Goal: Task Accomplishment & Management: Use online tool/utility

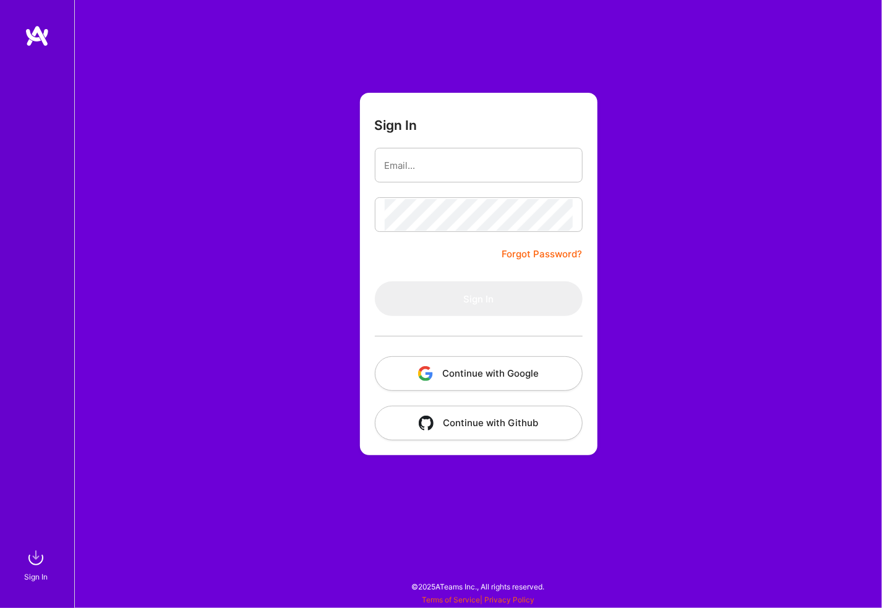
click at [634, 49] on div "Sign In Forgot Password? Sign In Continue with Google Continue with Github" at bounding box center [477, 304] width 807 height 608
click at [420, 165] on input "email" at bounding box center [479, 166] width 188 height 32
type input "[PERSON_NAME][EMAIL_ADDRESS][PERSON_NAME][DOMAIN_NAME]"
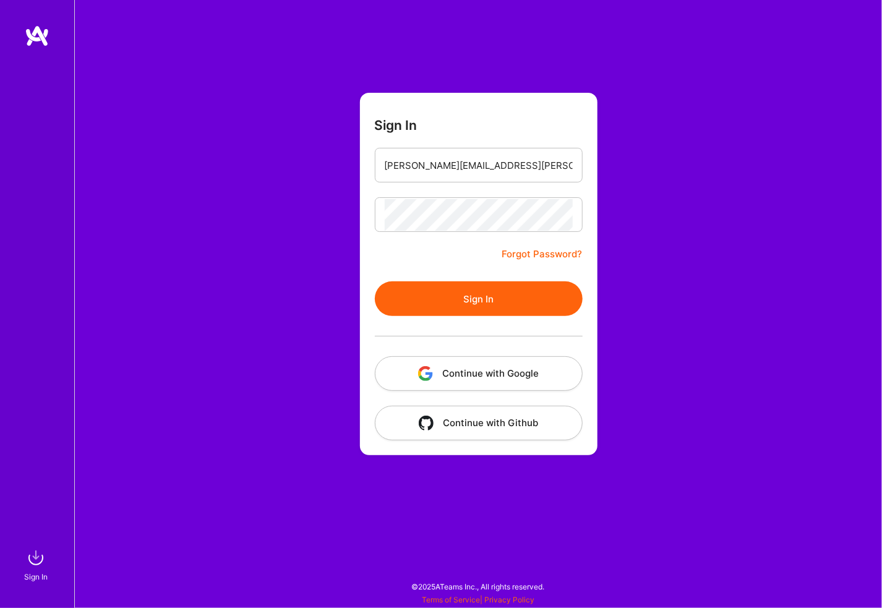
click at [375, 281] on button "Sign In" at bounding box center [479, 298] width 208 height 35
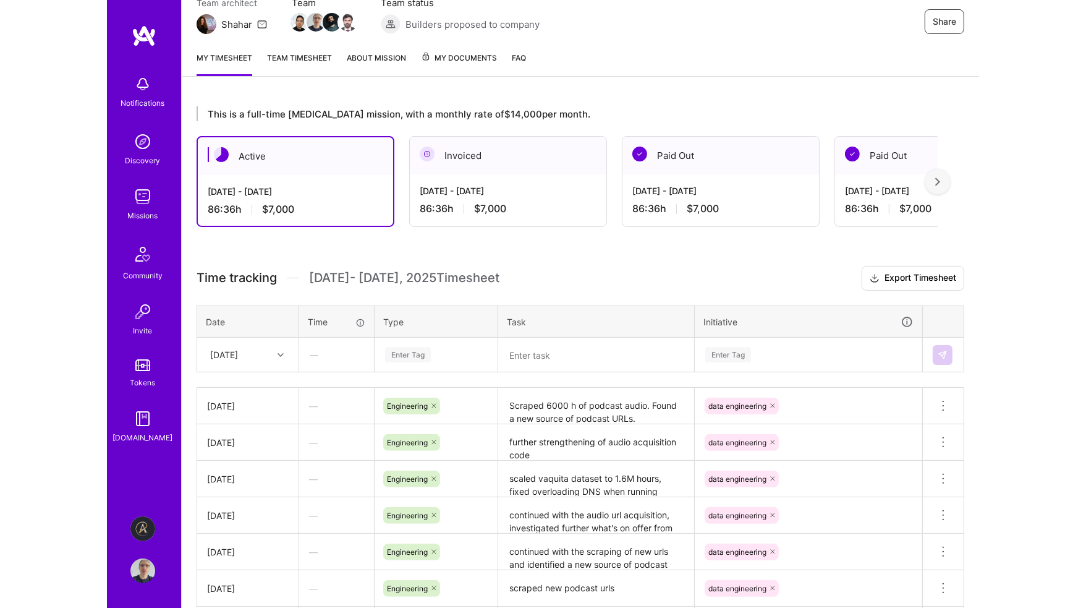
scroll to position [247, 0]
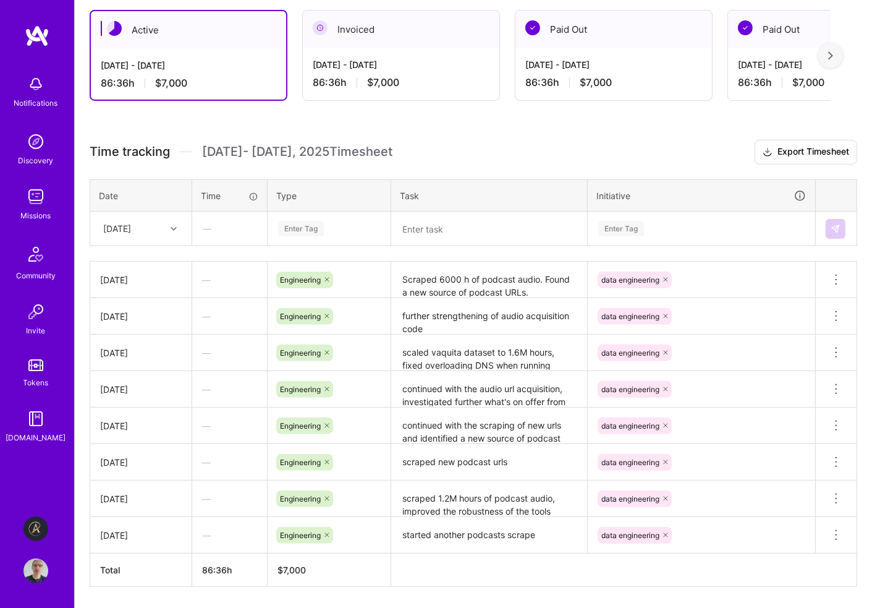
click at [319, 224] on div "Enter Tag" at bounding box center [301, 228] width 46 height 19
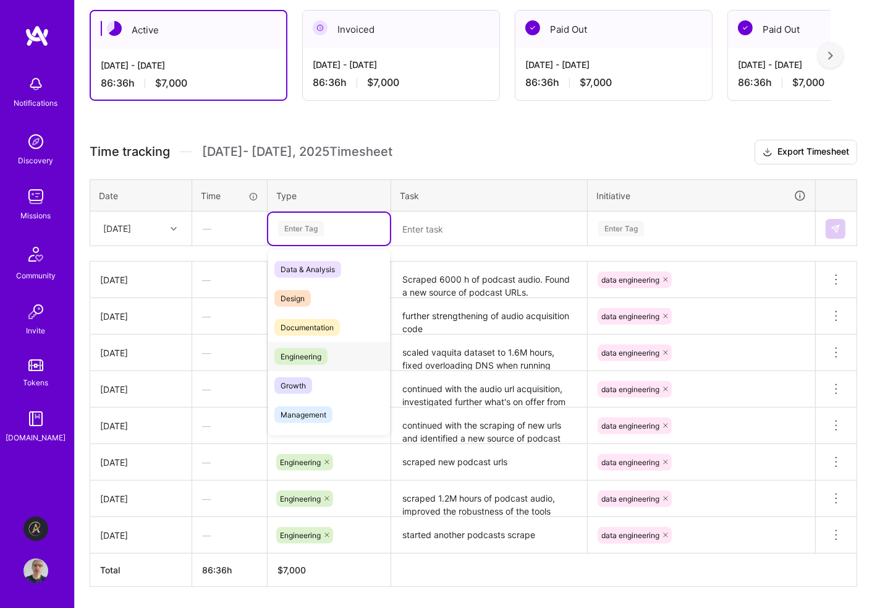
click at [335, 354] on div "Engineering" at bounding box center [329, 356] width 122 height 29
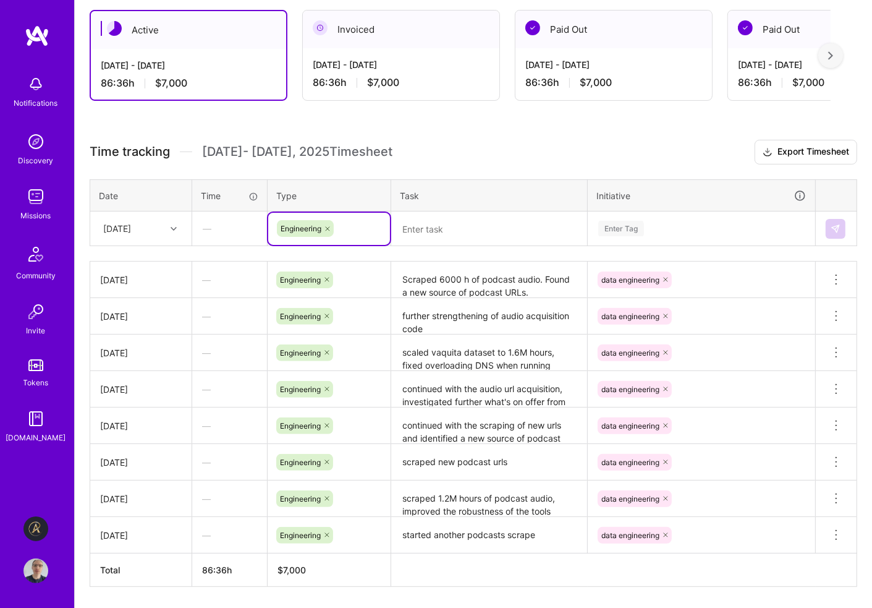
click at [438, 222] on textarea at bounding box center [489, 229] width 193 height 32
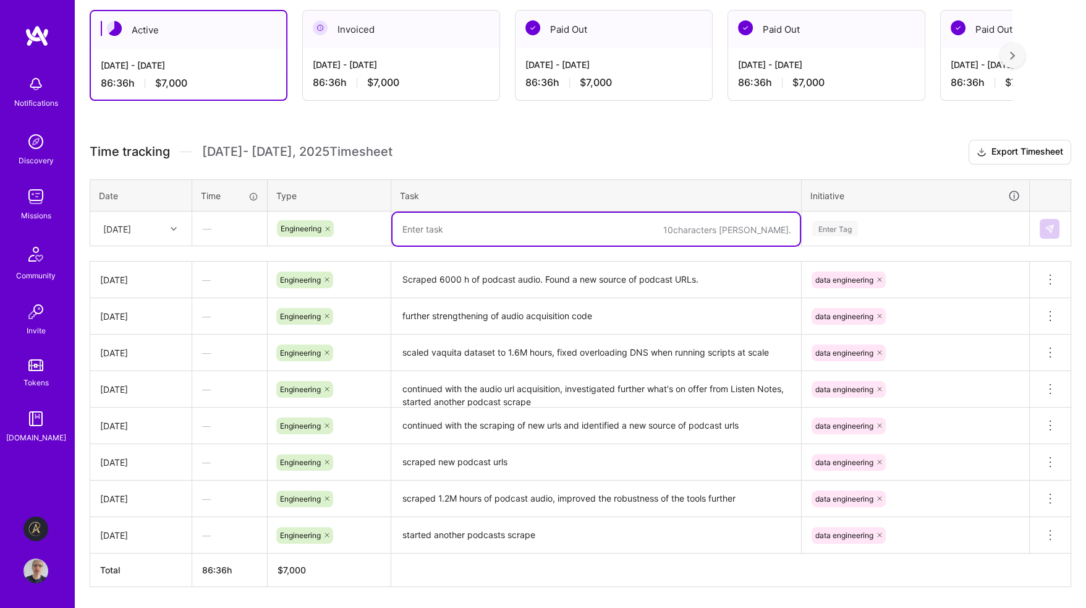
click at [559, 227] on textarea at bounding box center [596, 229] width 407 height 33
type textarea "upgraded tools for audio augmentation to scale better to multiple machines"
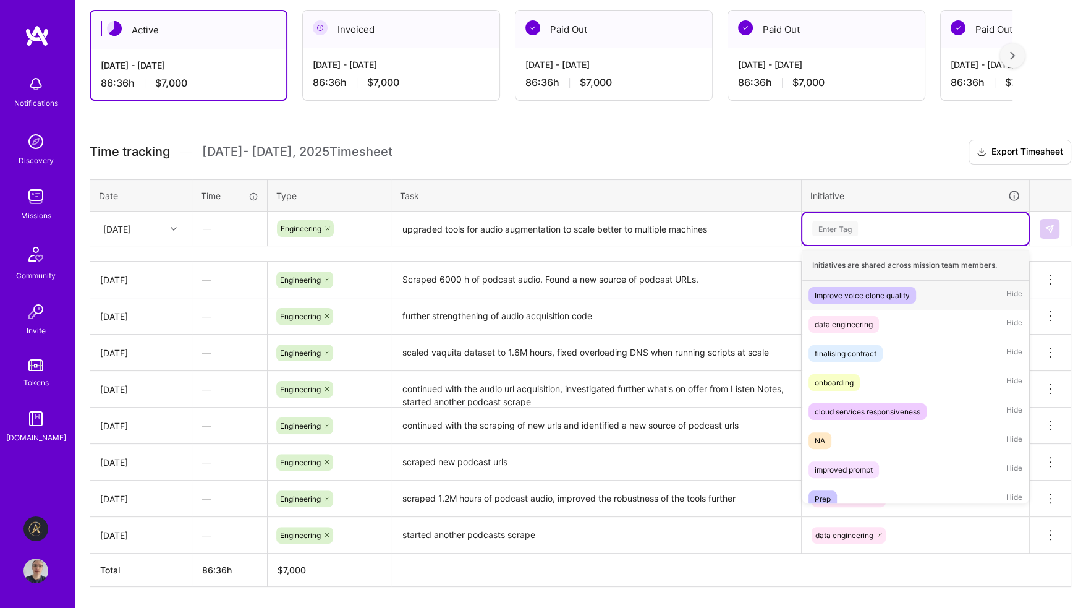
click at [881, 221] on div "Enter Tag" at bounding box center [915, 228] width 209 height 15
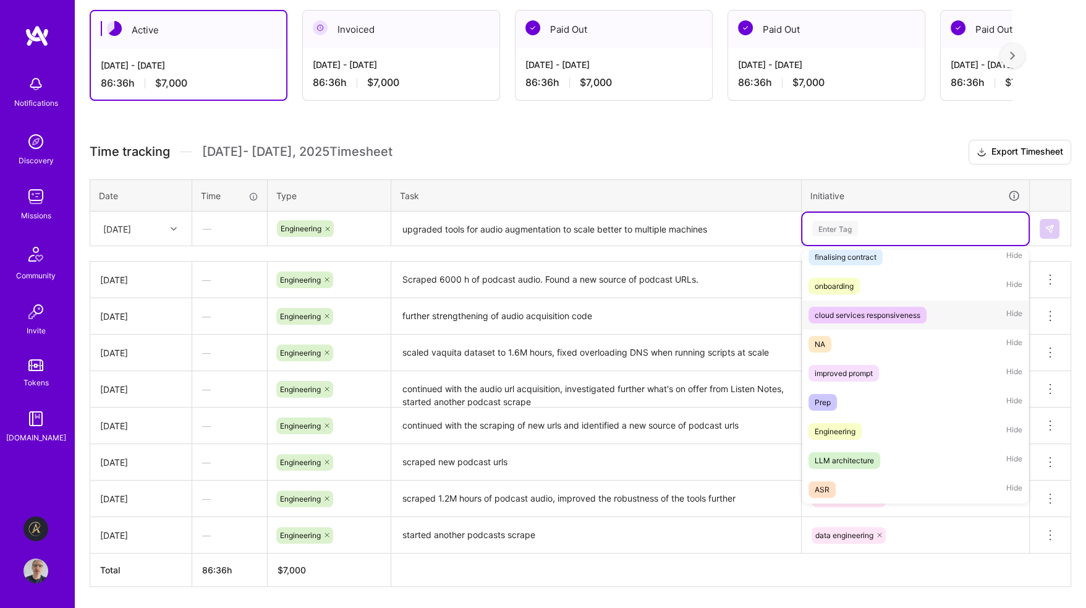
scroll to position [0, 0]
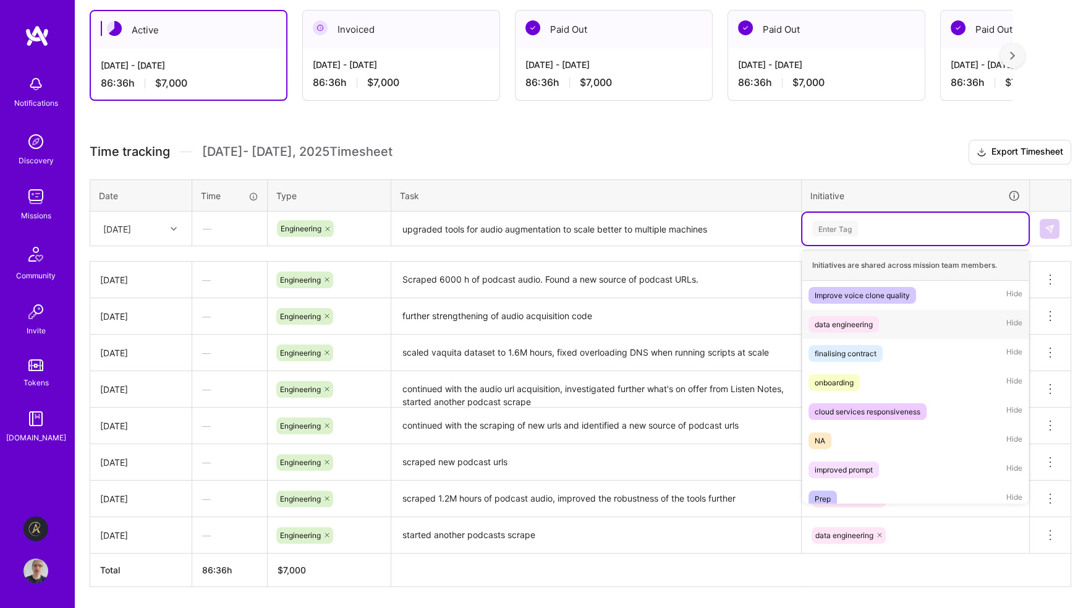
click at [881, 323] on div "data engineering Hide" at bounding box center [915, 324] width 226 height 29
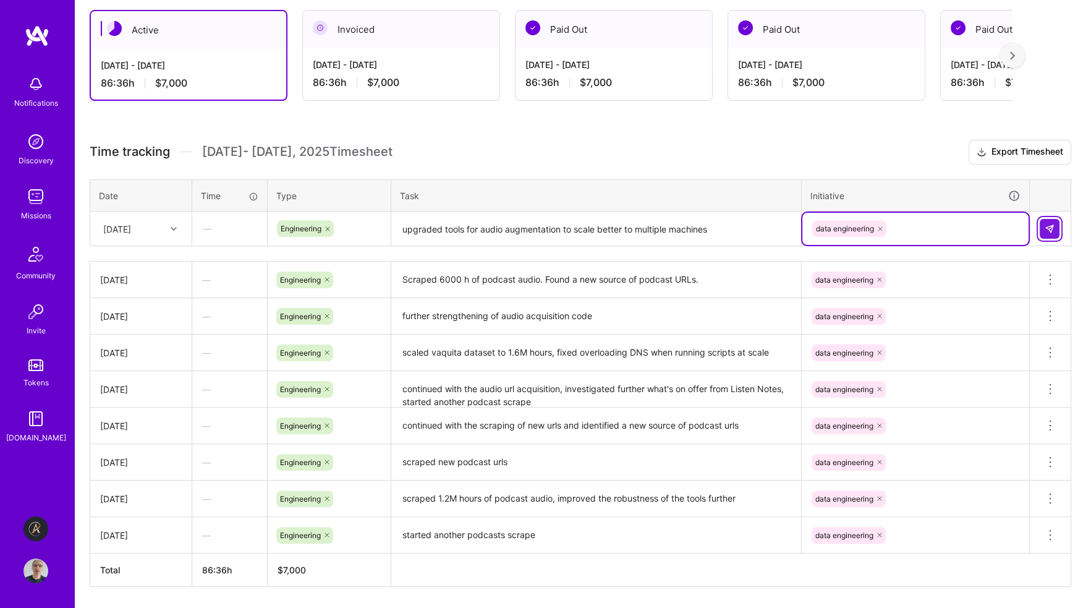
click at [881, 226] on img at bounding box center [1050, 229] width 10 height 10
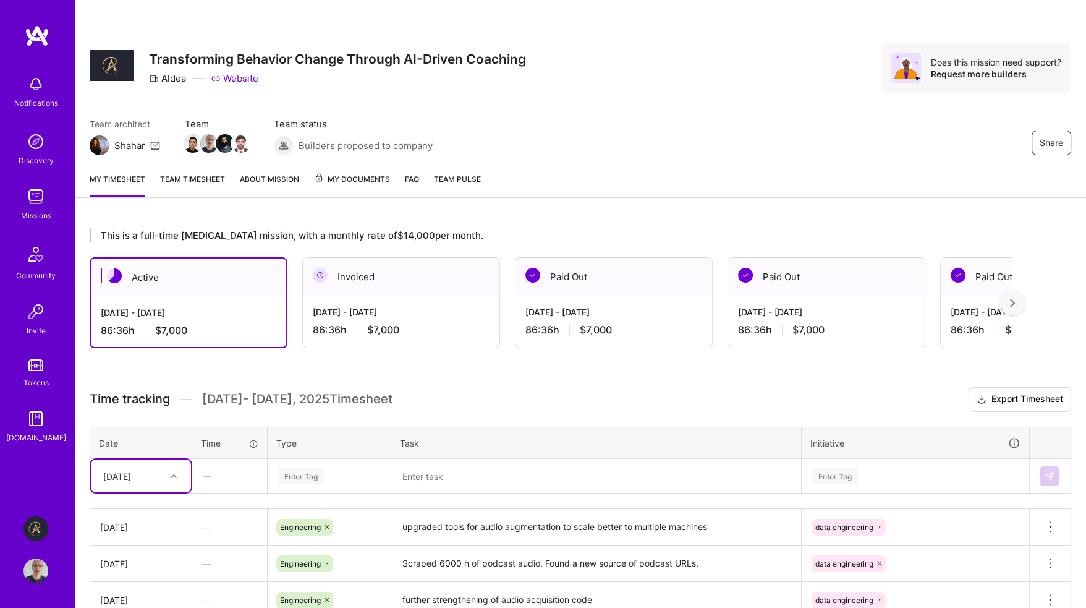
click at [676, 106] on div "Share Transforming Behavior Change Through AI-Driven Coaching Aldea Website Doe…" at bounding box center [580, 81] width 1011 height 163
click at [33, 208] on img at bounding box center [35, 196] width 25 height 25
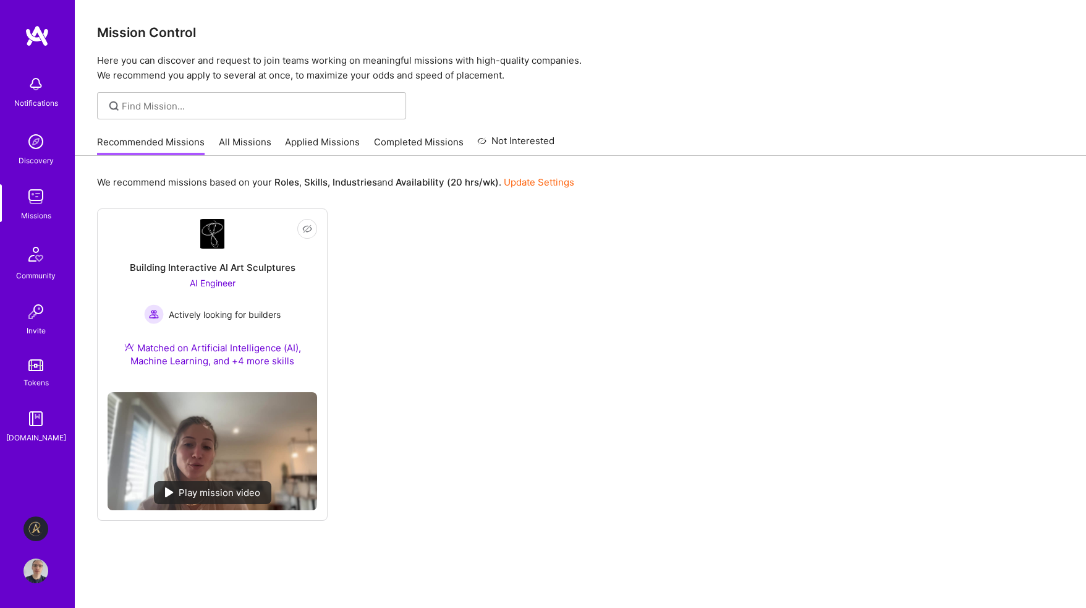
click at [329, 138] on link "Applied Missions" at bounding box center [322, 145] width 75 height 20
